Goal: Check status: Check status

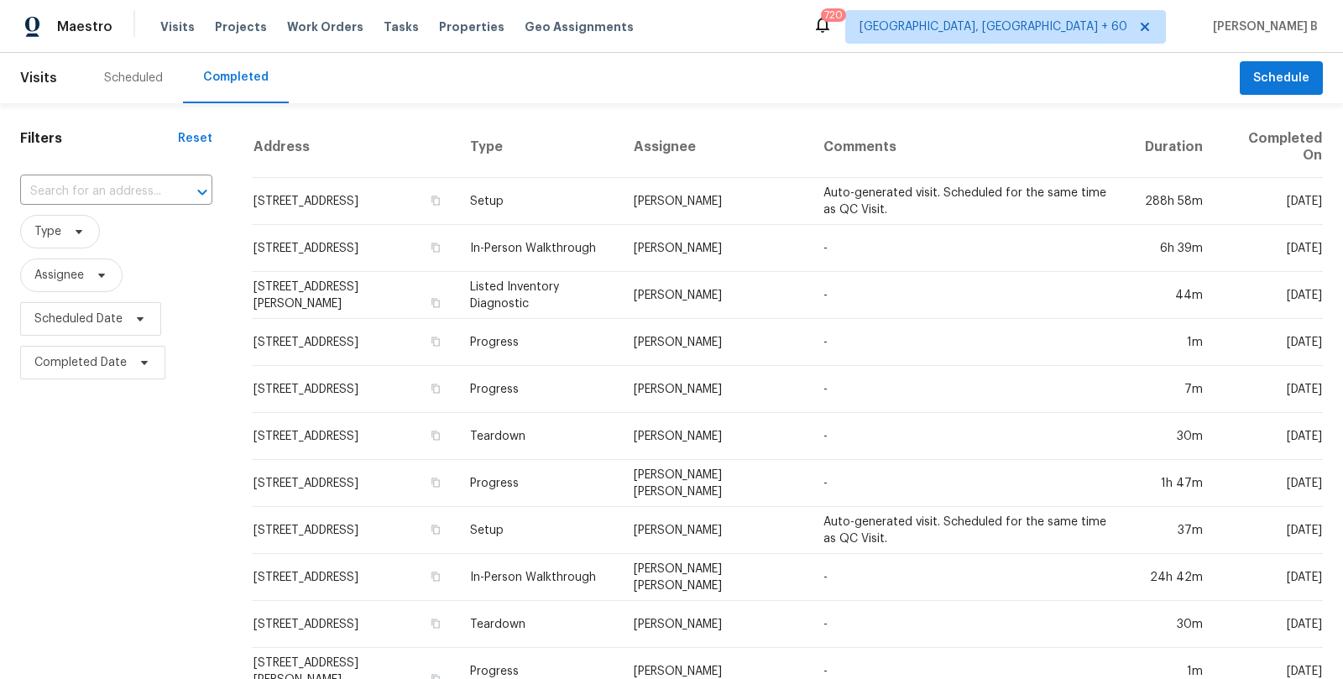
click at [92, 171] on div "Filters Reset ​ Type Assignee Scheduled Date Completed Date" at bounding box center [116, 633] width 233 height 1060
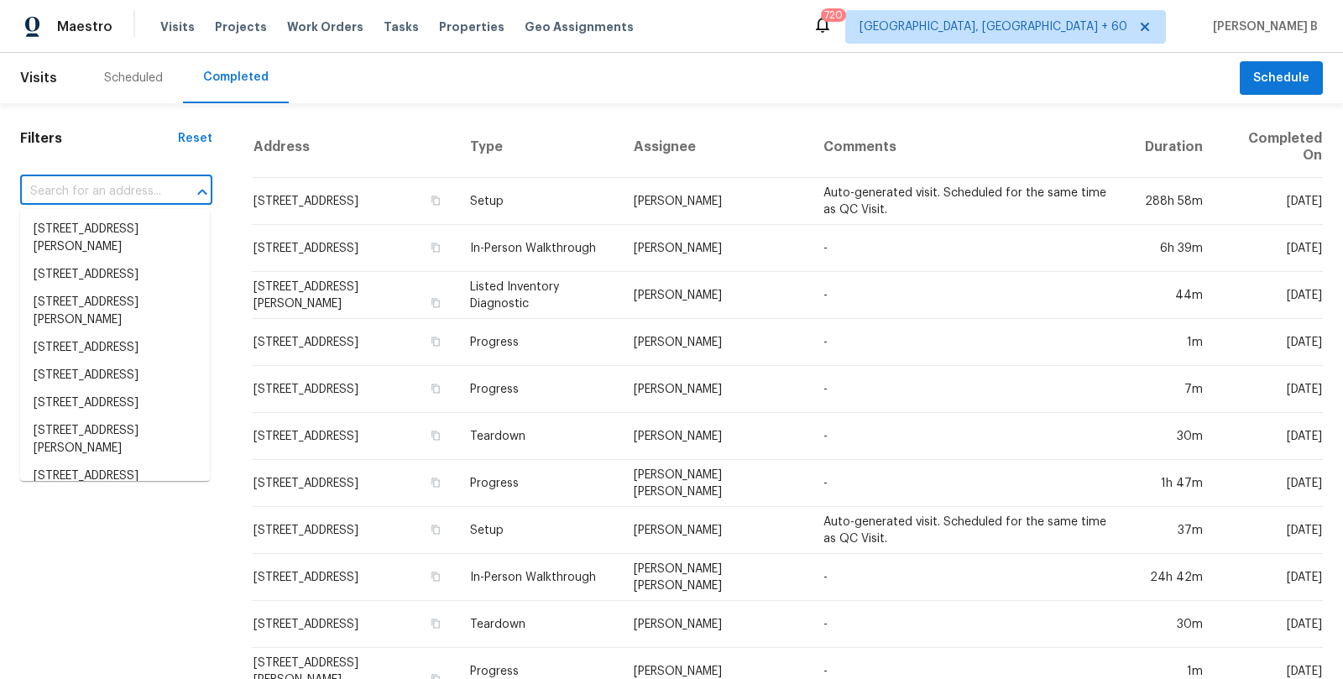
click at [97, 179] on input "text" at bounding box center [92, 192] width 145 height 26
paste input "[STREET_ADDRESS]"
type input "[STREET_ADDRESS]"
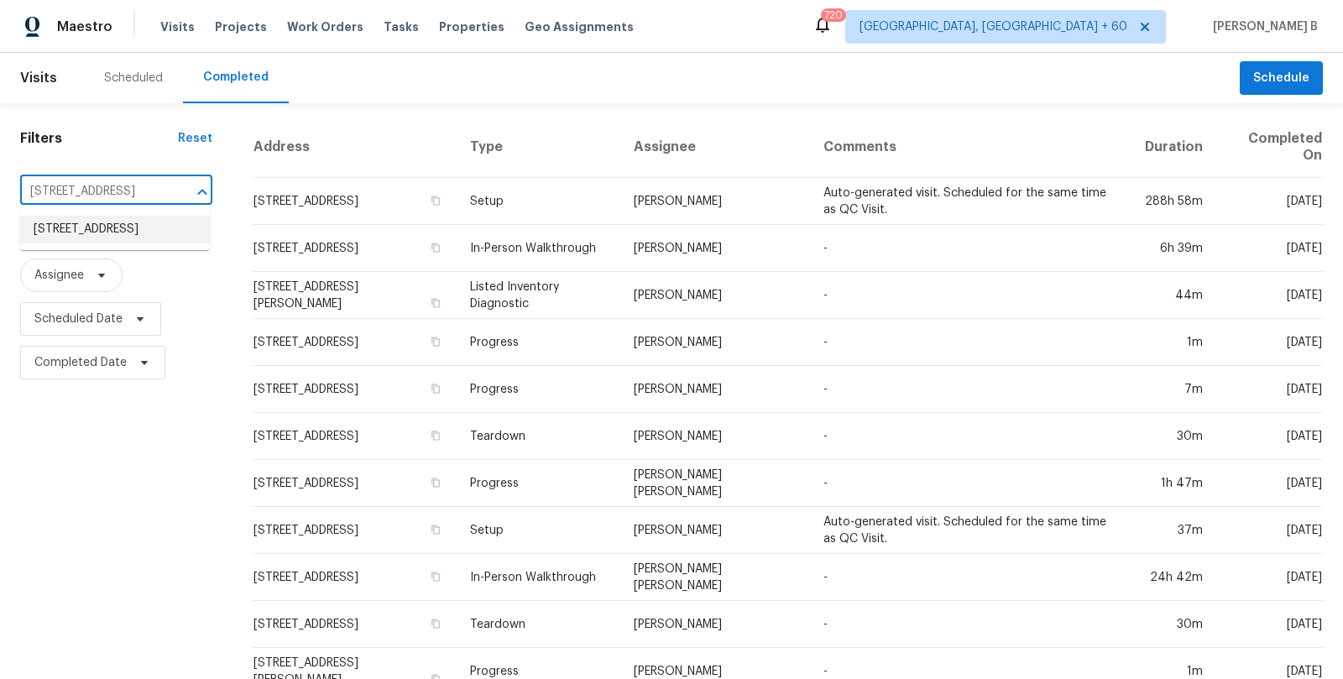
click at [115, 244] on li "[STREET_ADDRESS]" at bounding box center [115, 230] width 190 height 28
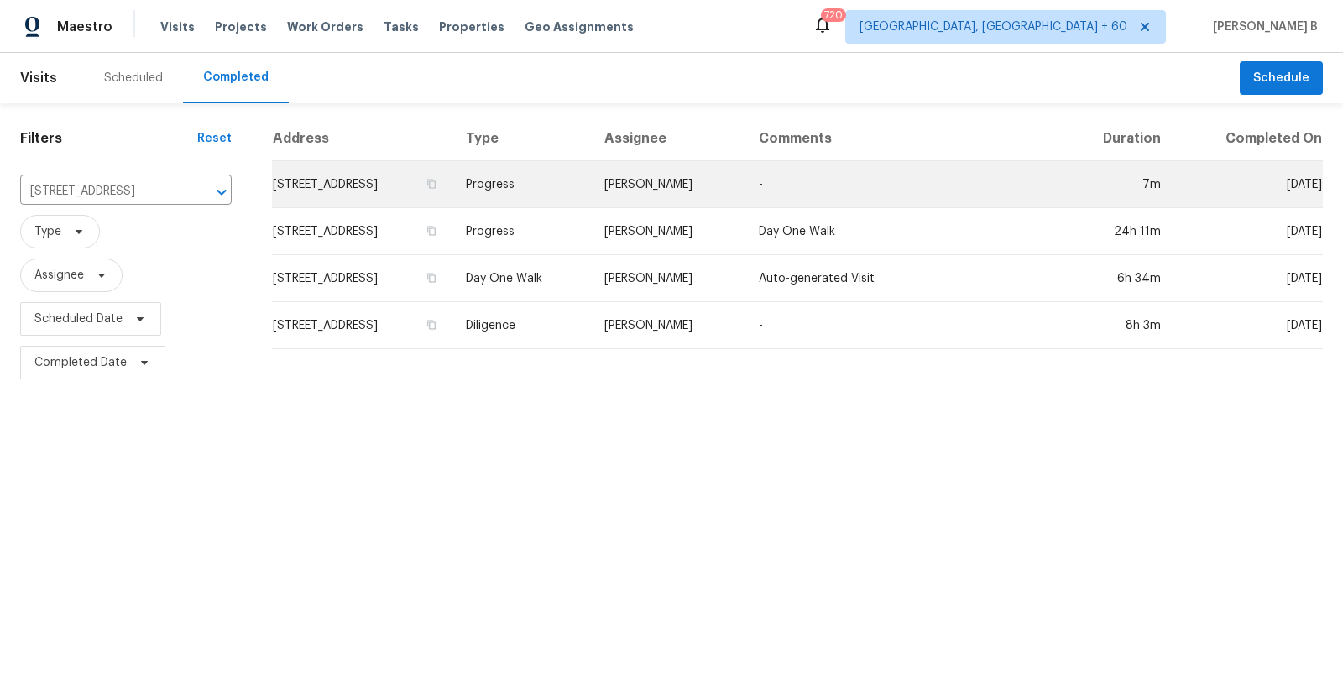
click at [687, 201] on td "[PERSON_NAME]" at bounding box center [668, 184] width 154 height 47
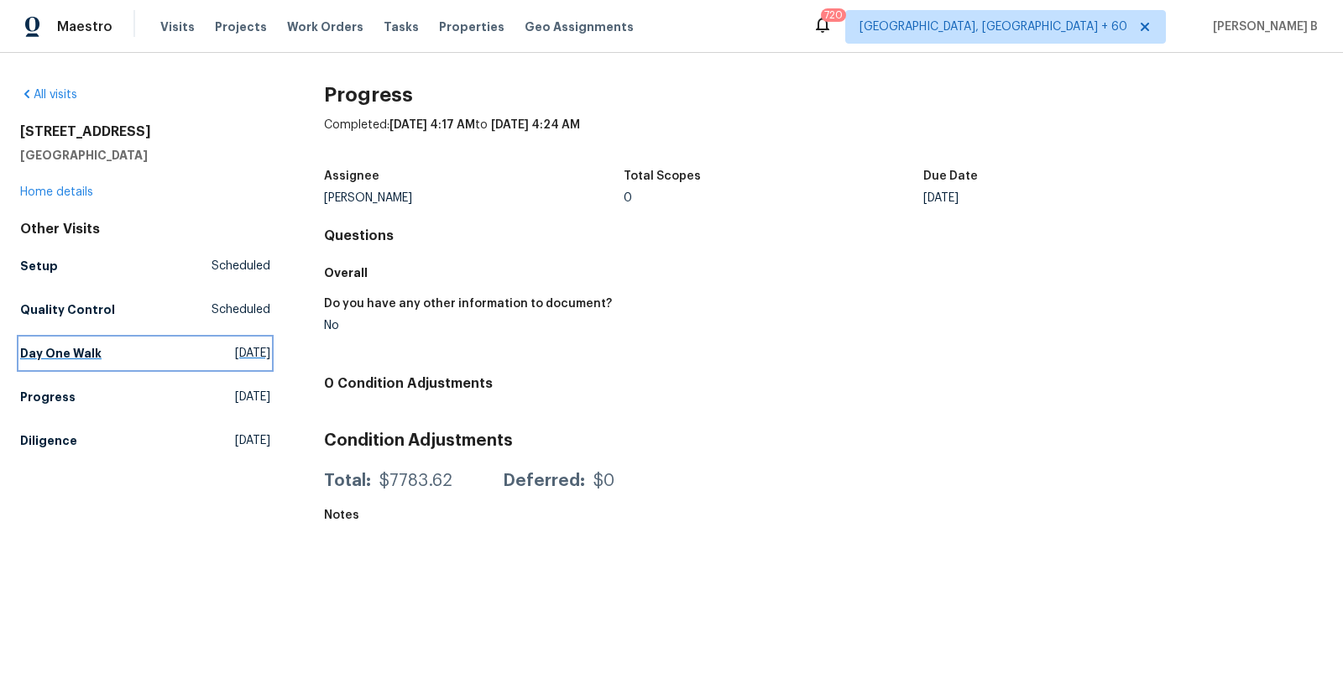
click at [102, 341] on link "Day One Walk [DATE]" at bounding box center [145, 353] width 250 height 30
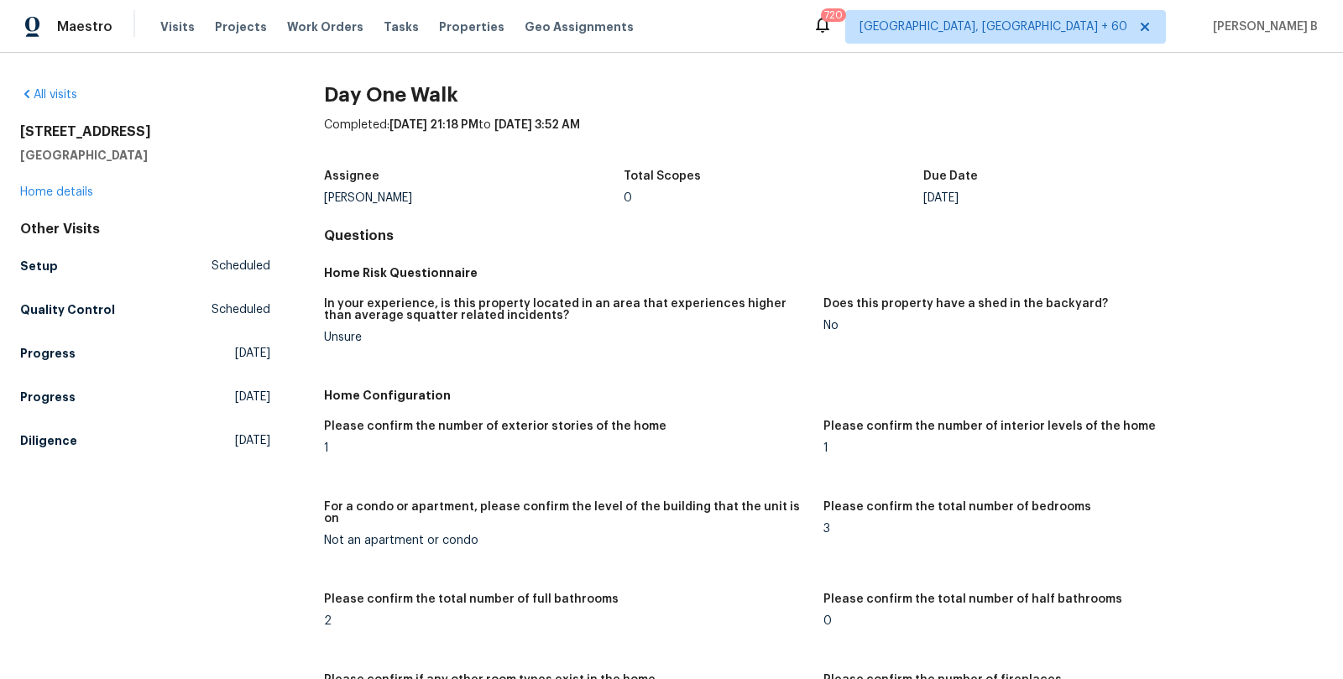
scroll to position [1562, 0]
